Goal: Navigation & Orientation: Find specific page/section

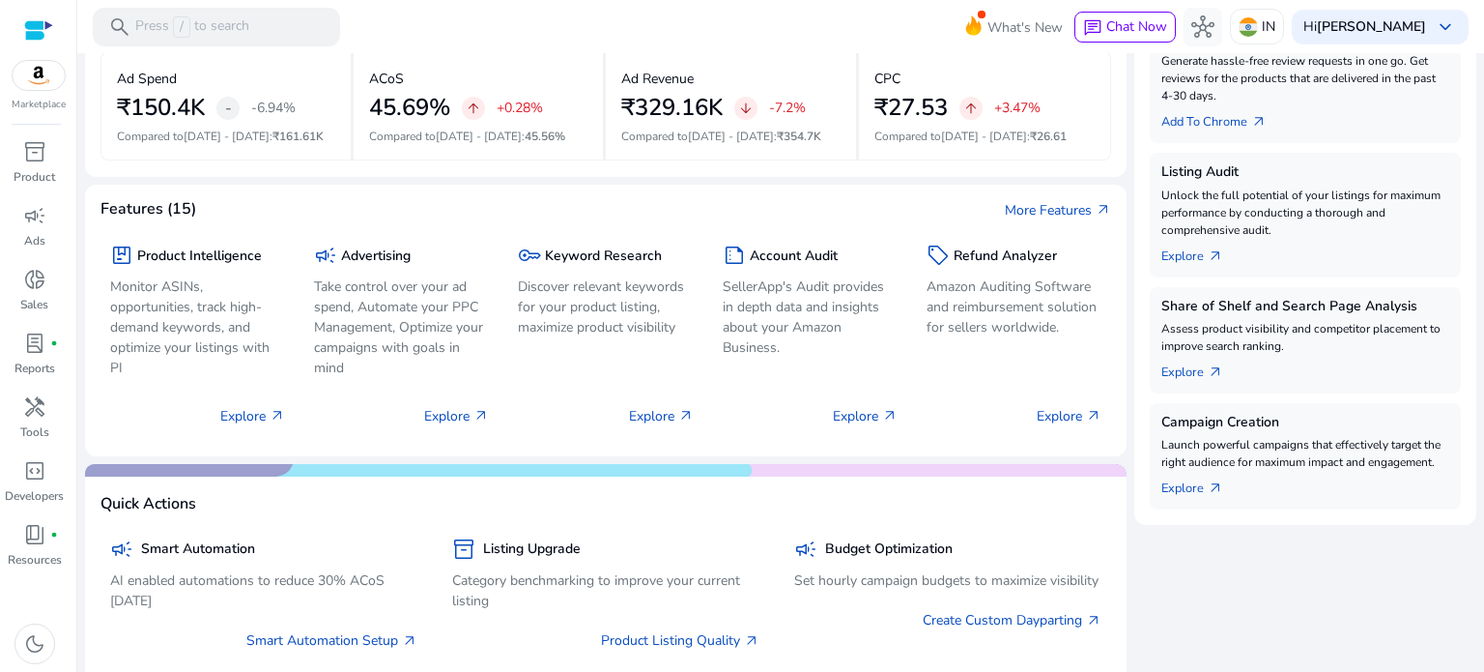
scroll to position [579, 0]
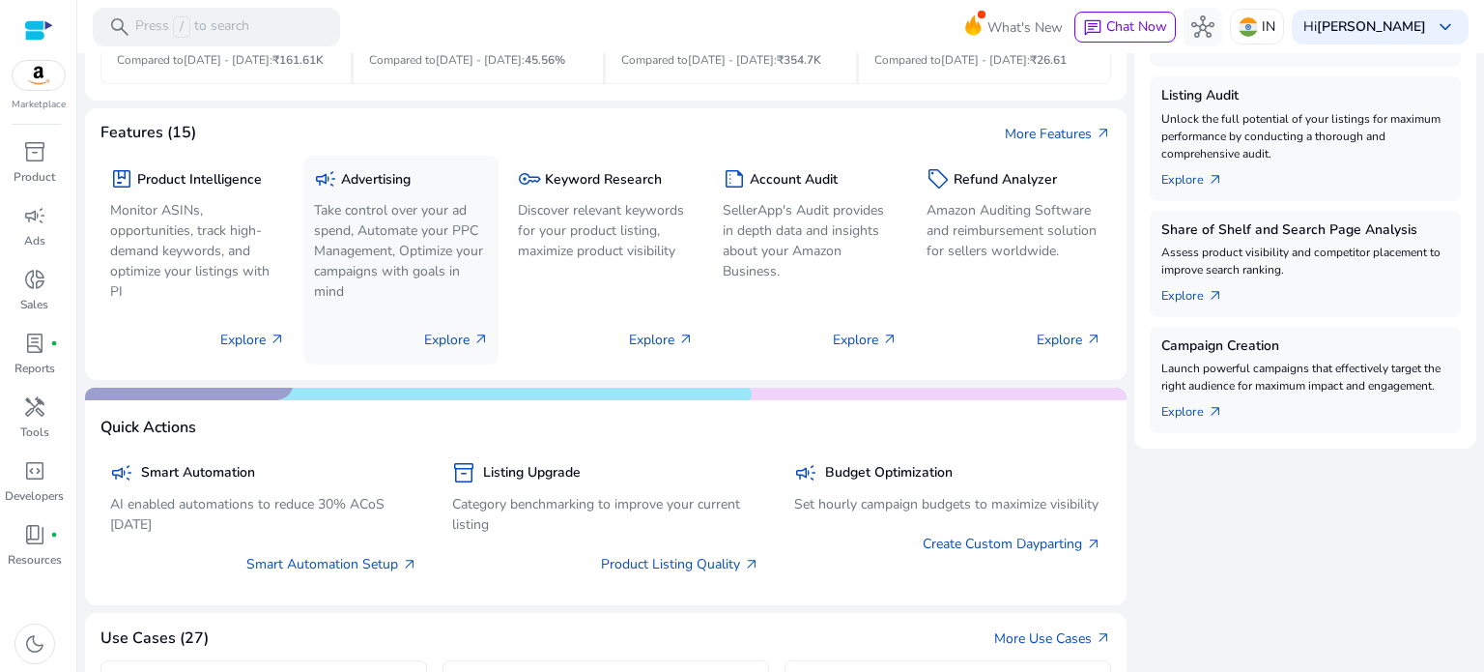
click at [448, 335] on p "Explore arrow_outward" at bounding box center [456, 340] width 65 height 20
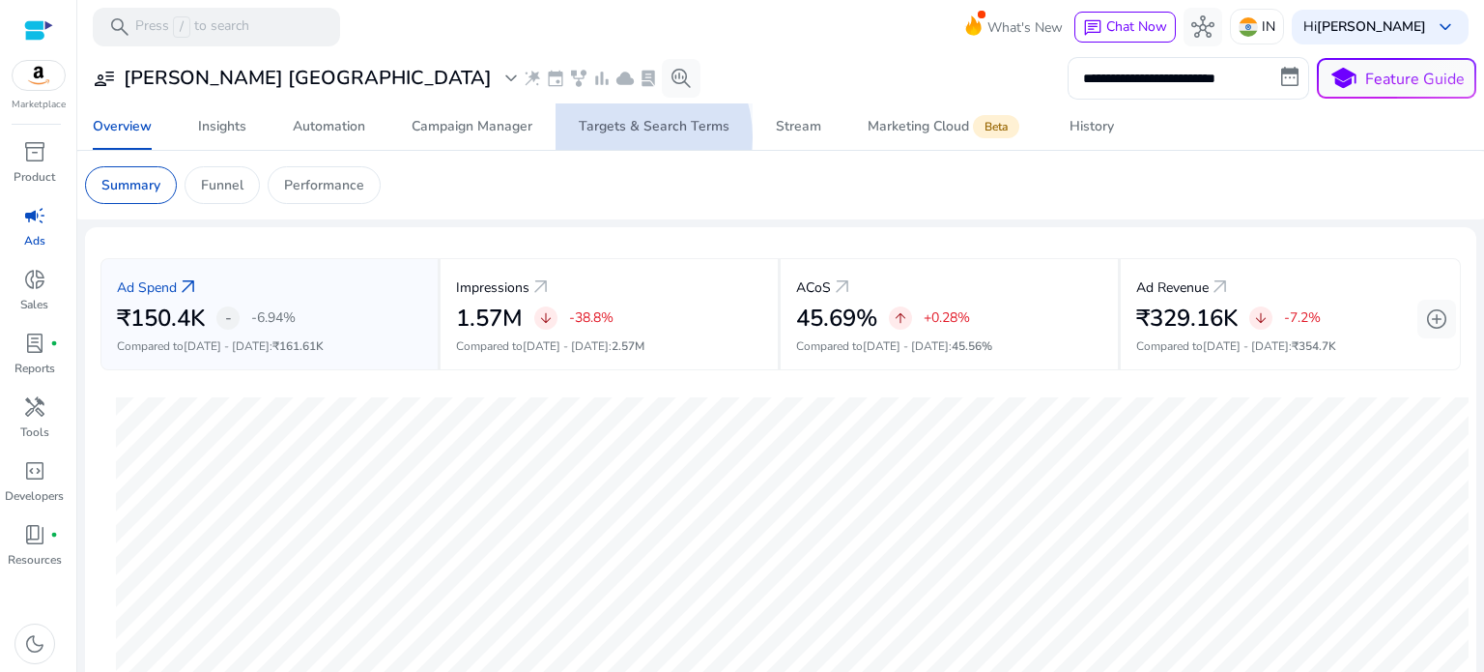
click at [622, 137] on span "Targets & Search Terms" at bounding box center [654, 126] width 151 height 46
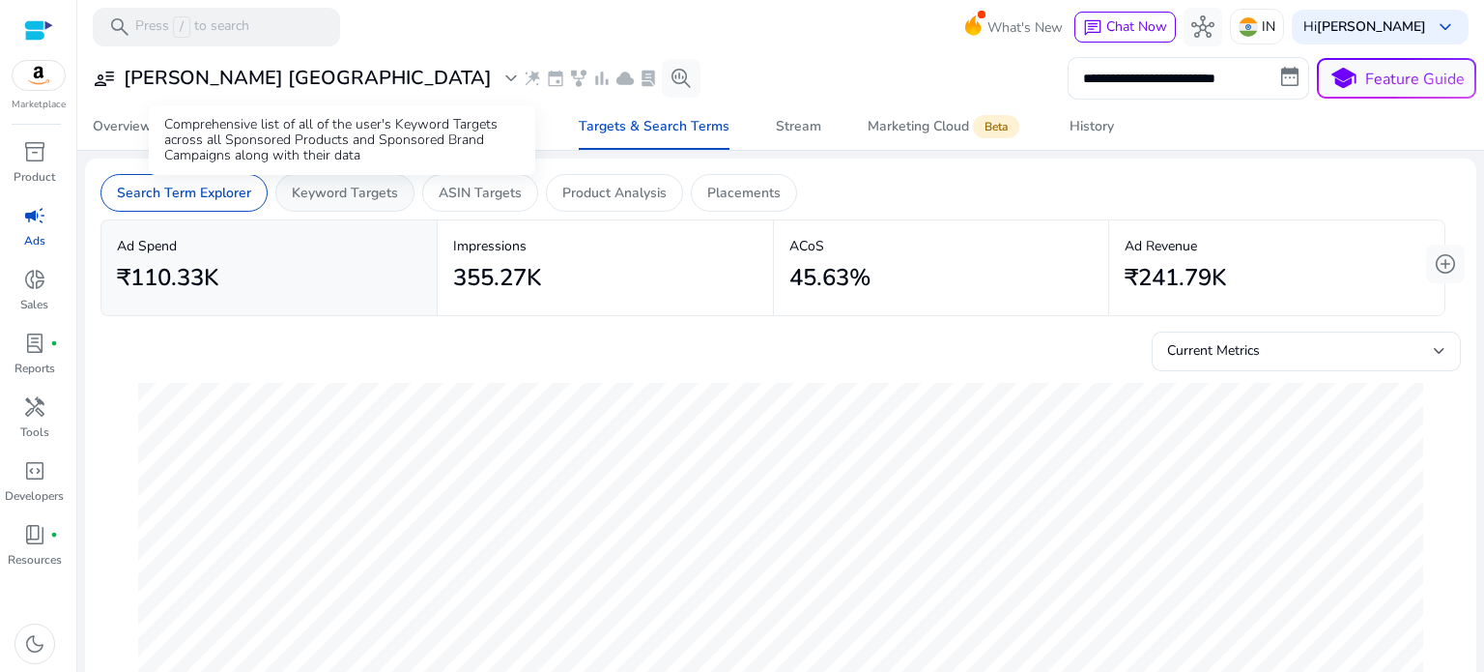
click at [350, 192] on p "Keyword Targets" at bounding box center [345, 193] width 106 height 20
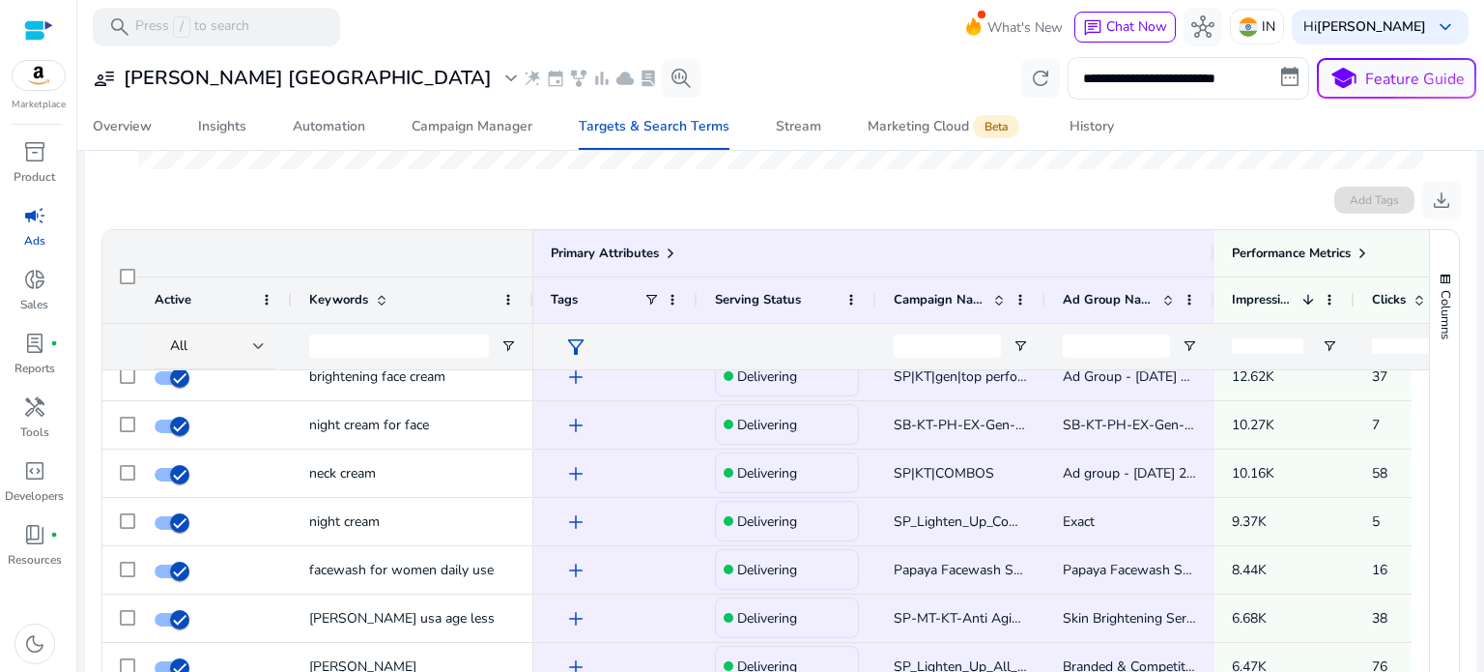
scroll to position [617, 0]
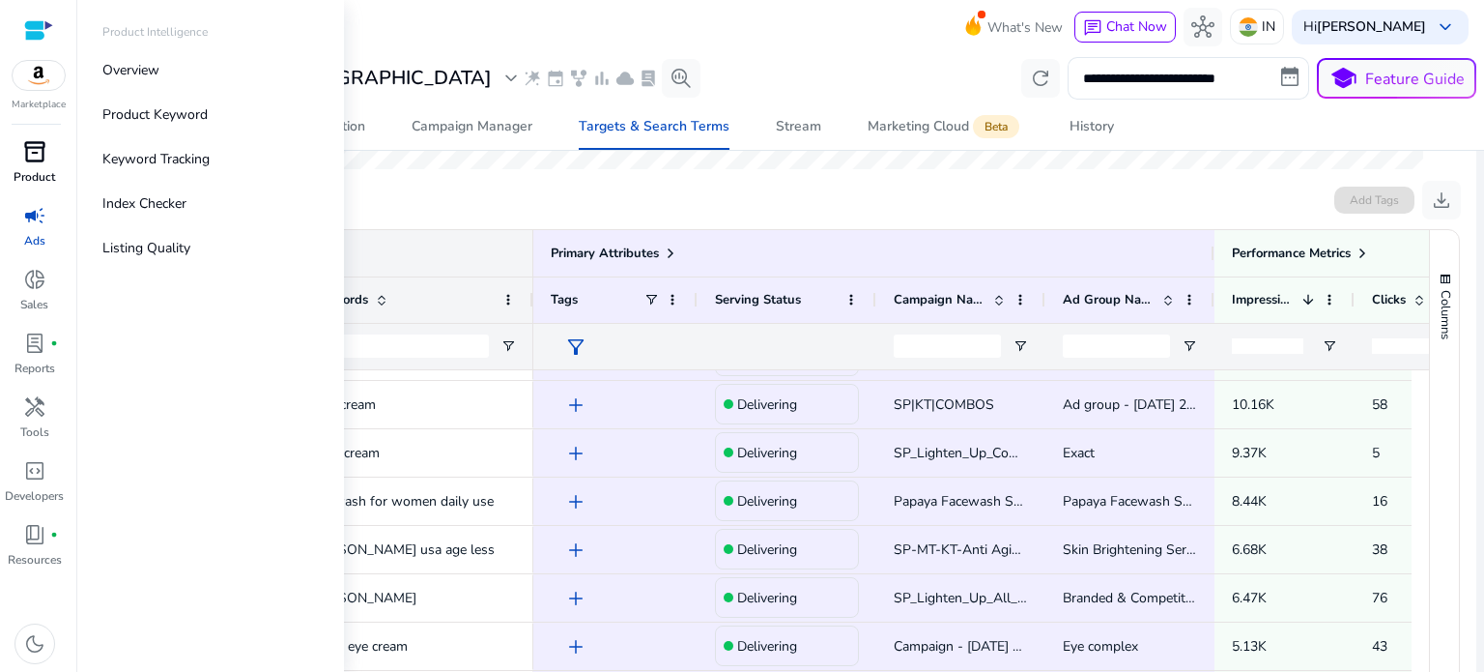
click at [38, 159] on span "inventory_2" at bounding box center [34, 151] width 23 height 23
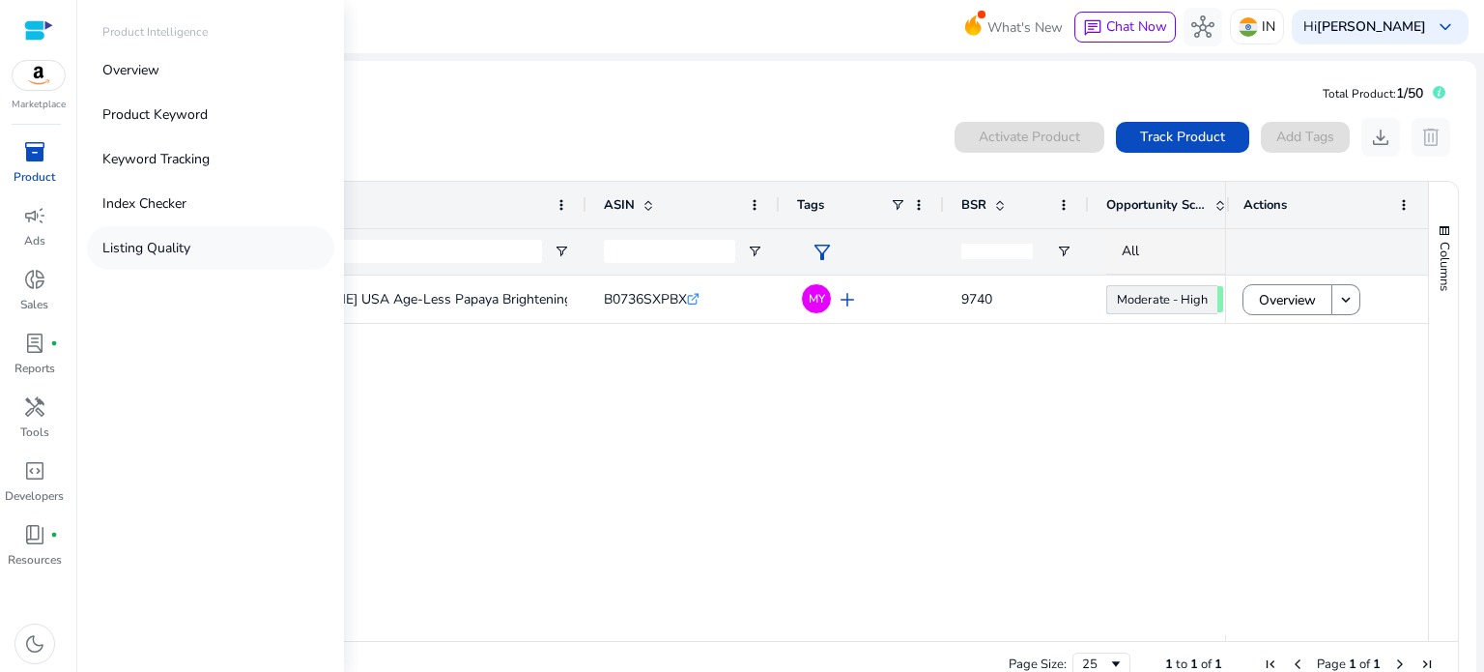
click at [146, 242] on p "Listing Quality" at bounding box center [146, 248] width 88 height 20
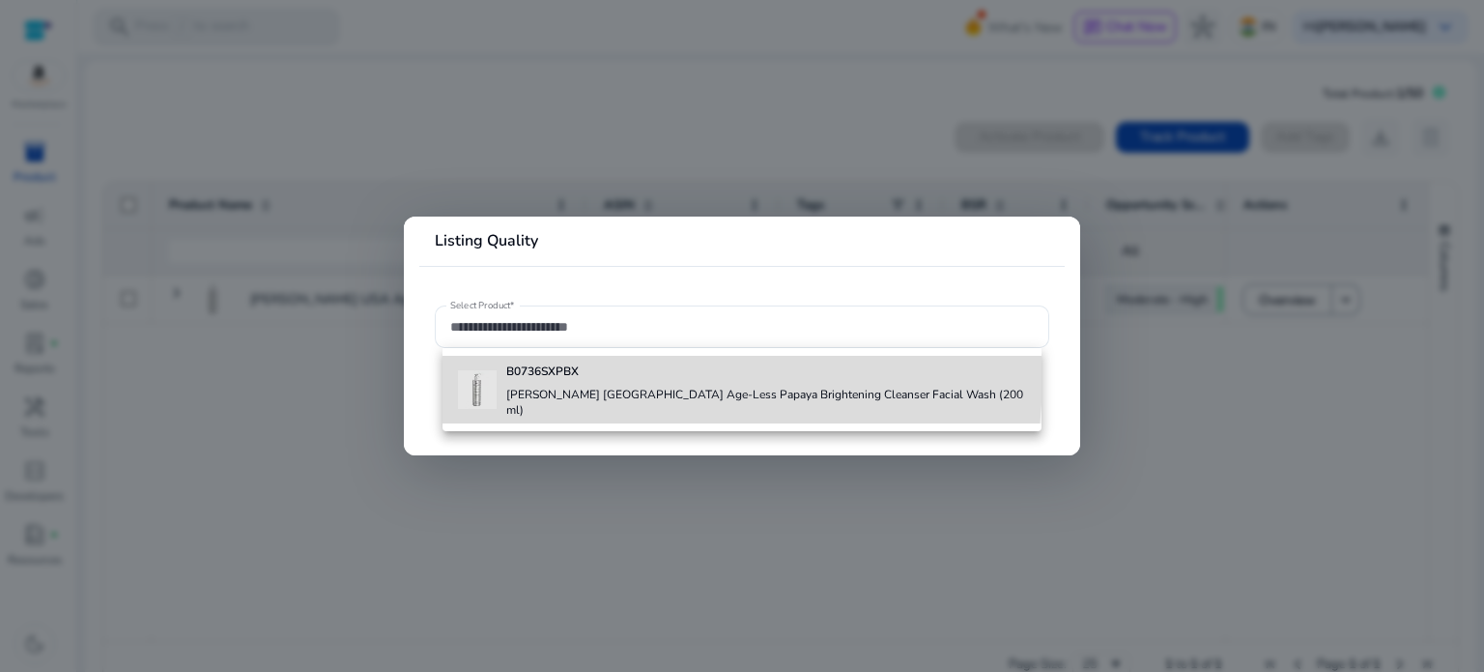
click at [549, 374] on b "B0736SXPBX" at bounding box center [542, 370] width 72 height 15
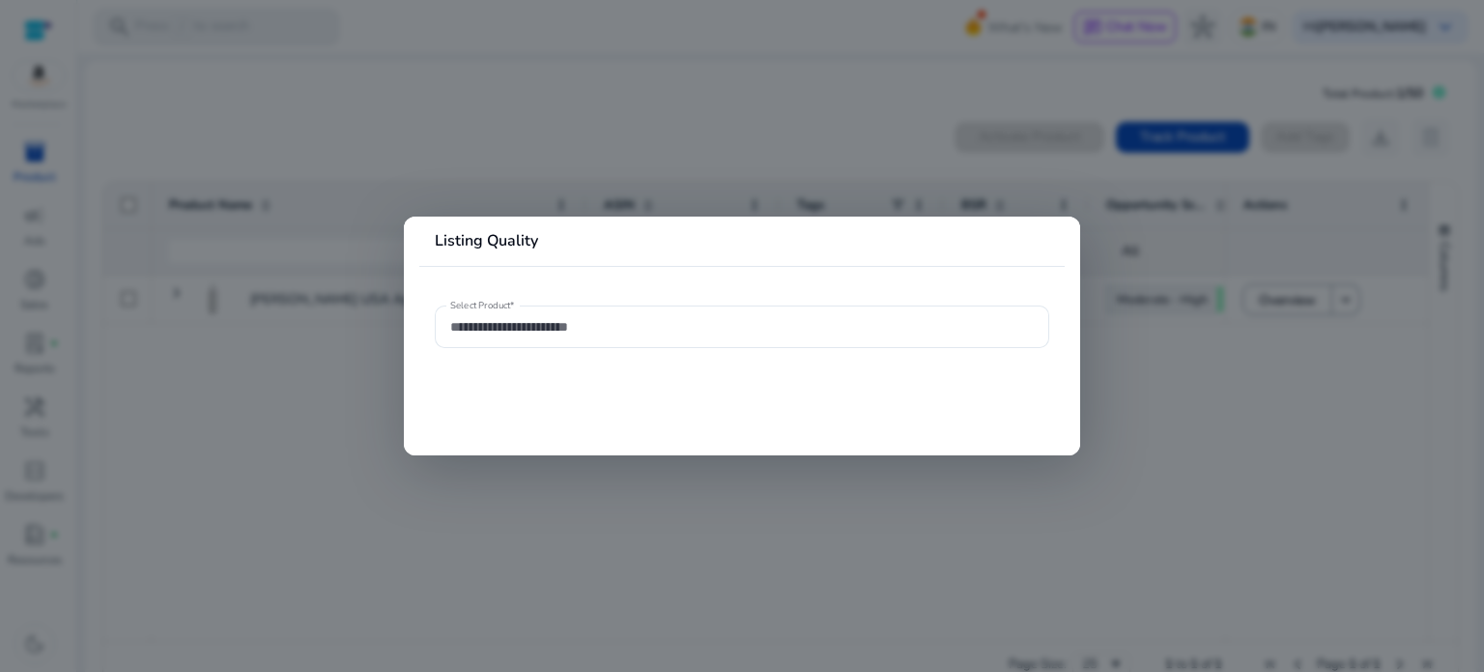
type input "**********"
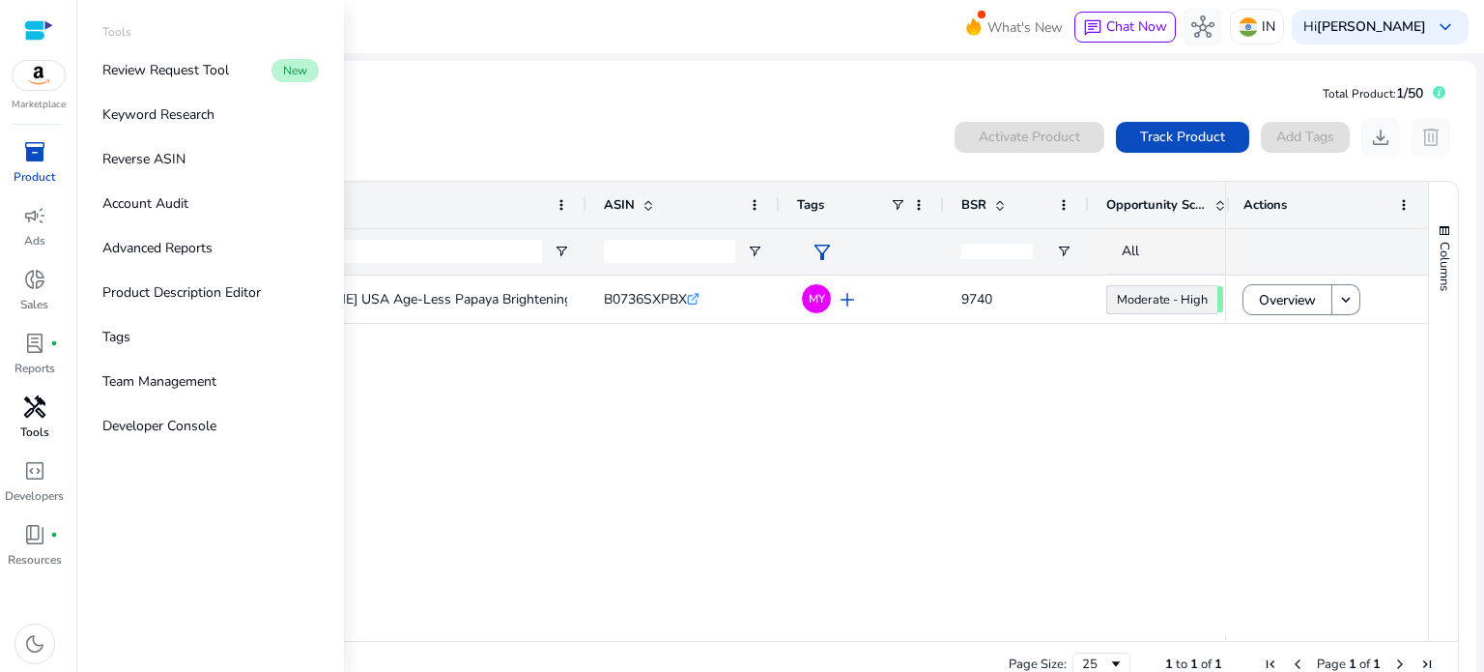
click at [31, 424] on p "Tools" at bounding box center [34, 431] width 29 height 17
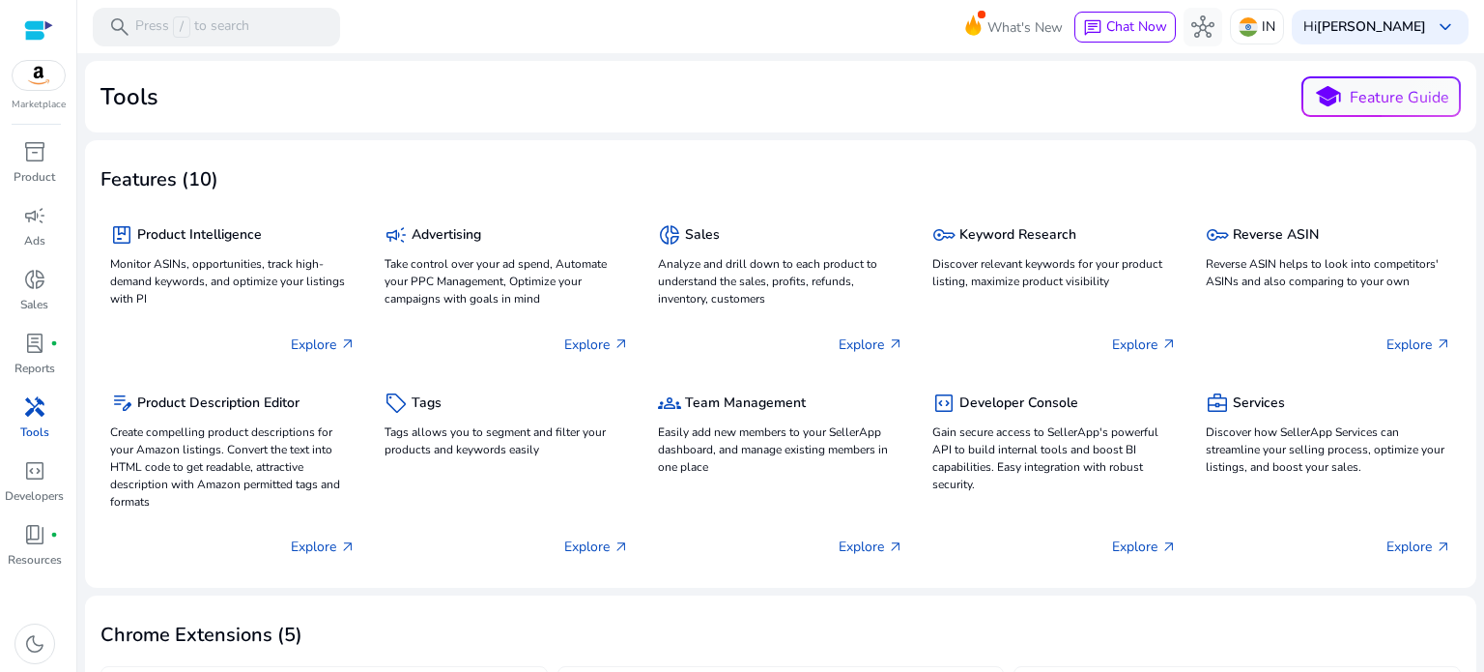
drag, startPoint x: 635, startPoint y: 154, endPoint x: 642, endPoint y: 174, distance: 21.4
click at [638, 167] on mat-card "Features (10) package Product Intelligence Monitor ASINs, opportunities, track …" at bounding box center [781, 363] width 1392 height 447
click at [37, 344] on span "lab_profile" at bounding box center [34, 342] width 23 height 23
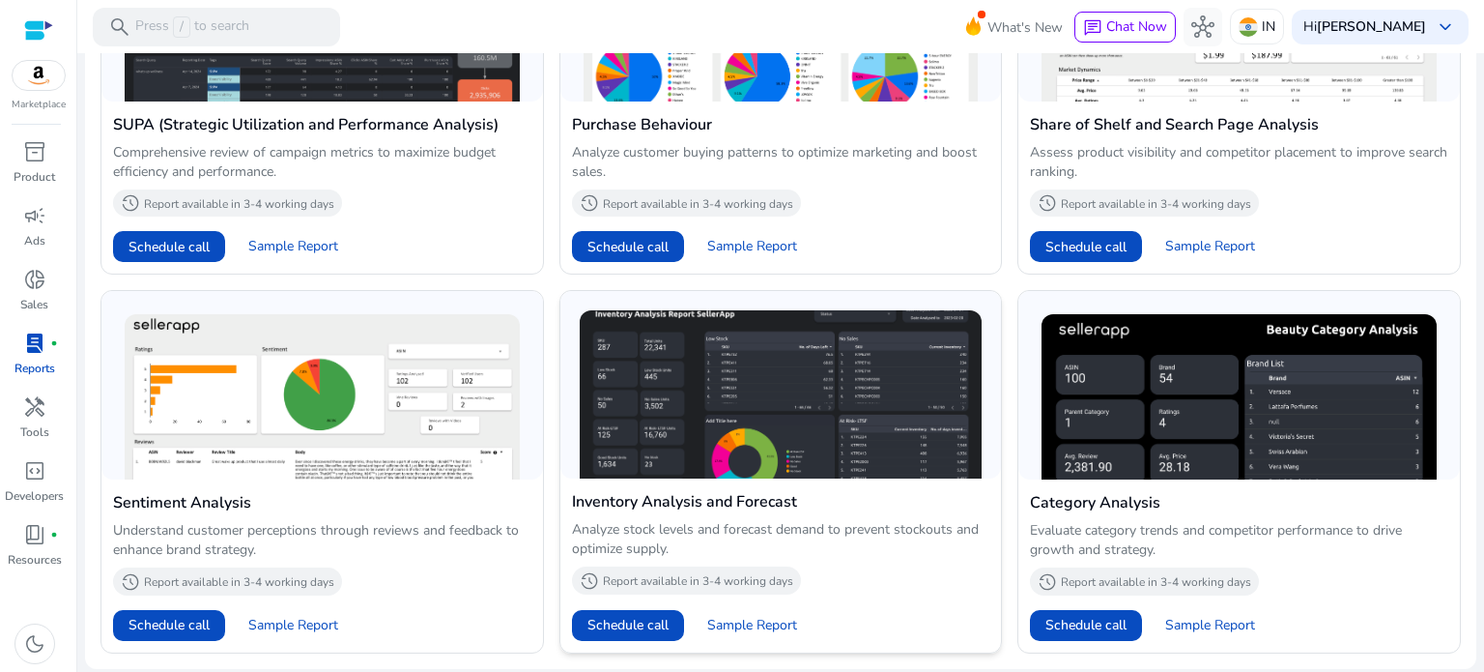
scroll to position [879, 0]
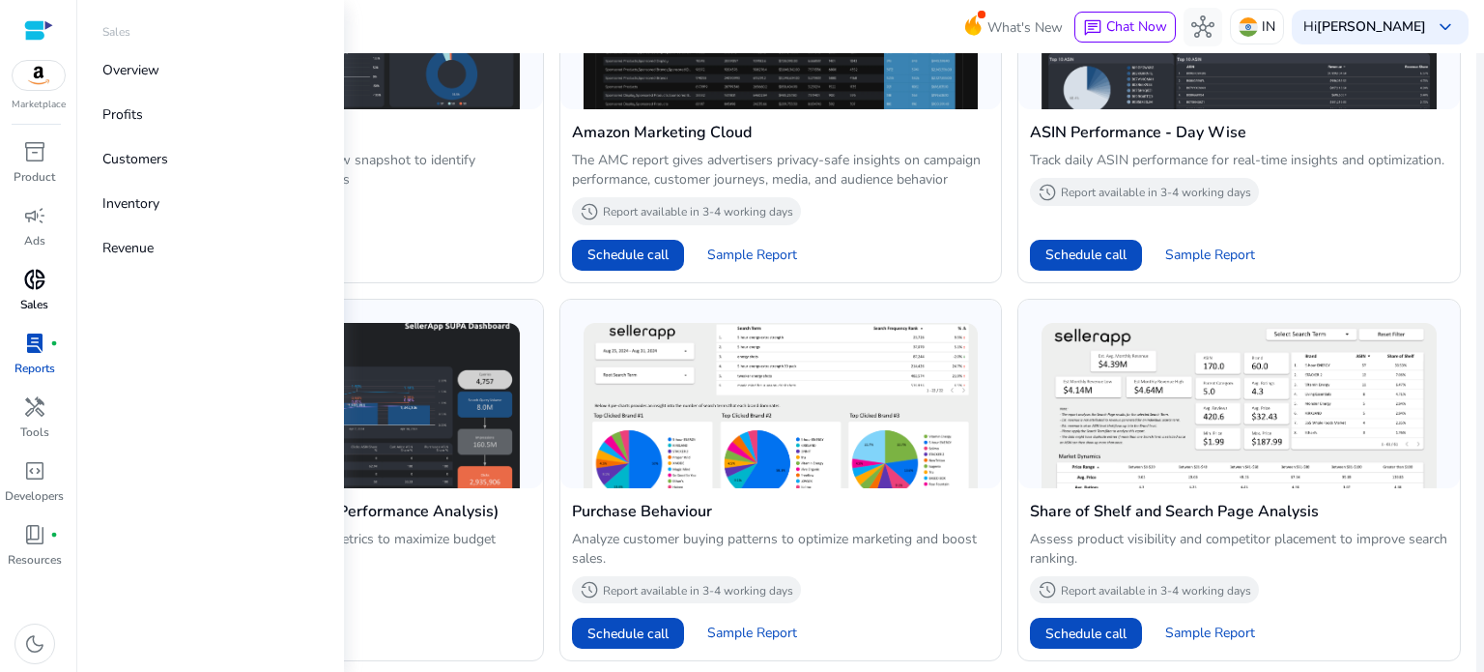
click at [40, 301] on p "Sales" at bounding box center [34, 304] width 28 height 17
